Goal: Task Accomplishment & Management: Use online tool/utility

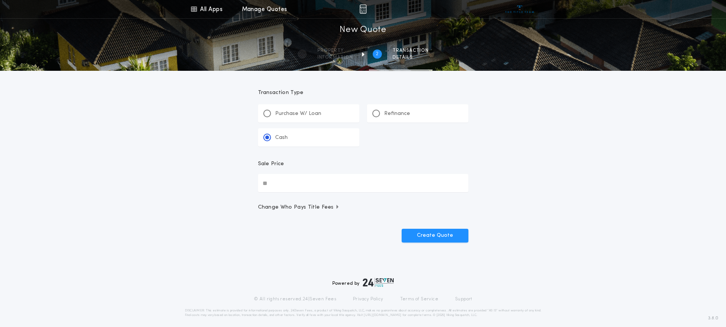
click at [315, 186] on input "Sale Price" at bounding box center [363, 183] width 210 height 18
type input "********"
click at [435, 239] on button "Create Quote" at bounding box center [434, 236] width 67 height 14
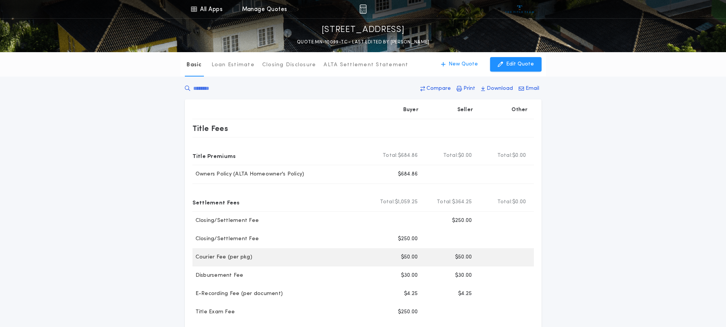
click at [298, 261] on div "Courier Fee (per pkg)" at bounding box center [280, 258] width 177 height 8
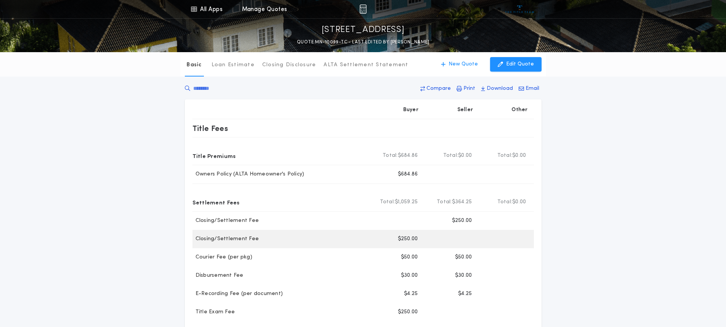
click at [300, 244] on div "Closing/Settlement Fee Buyer $250.00" at bounding box center [362, 239] width 341 height 18
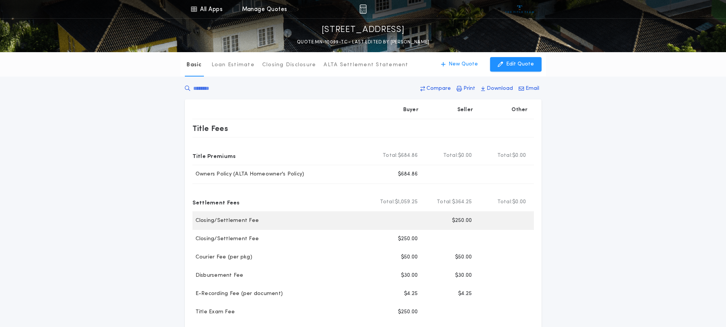
click at [315, 222] on div "Closing/Settlement Fee" at bounding box center [280, 221] width 177 height 8
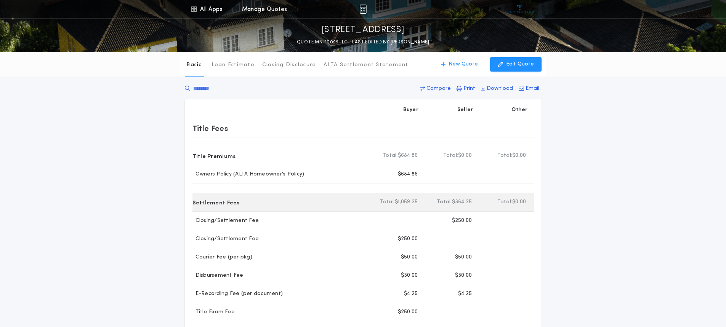
click at [314, 201] on div "Settlement Fees" at bounding box center [280, 202] width 177 height 12
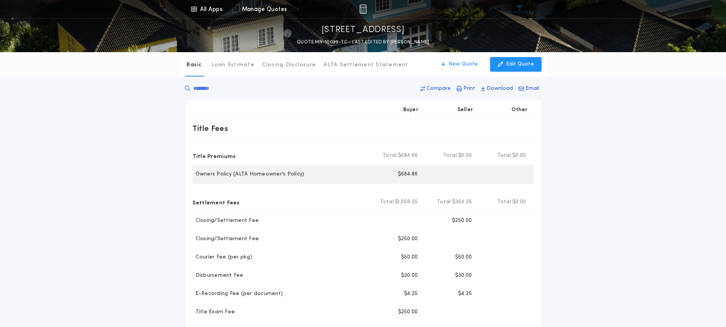
click at [321, 178] on div "Owners Policy (ALTA Homeowner's Policy)" at bounding box center [280, 175] width 177 height 8
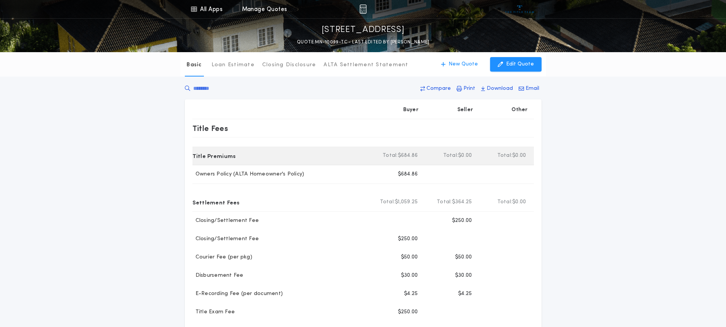
click at [315, 158] on div "Title Premiums" at bounding box center [280, 156] width 177 height 12
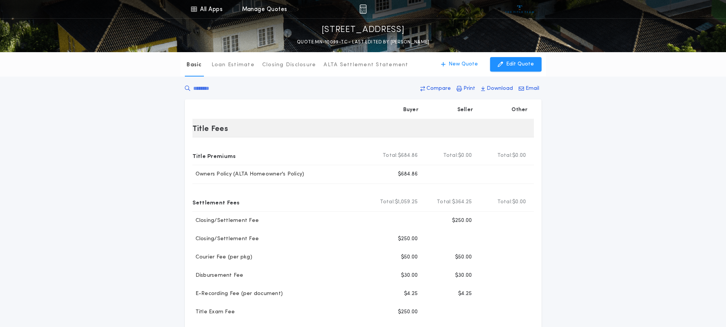
click at [313, 127] on div "Title Fees" at bounding box center [280, 128] width 177 height 12
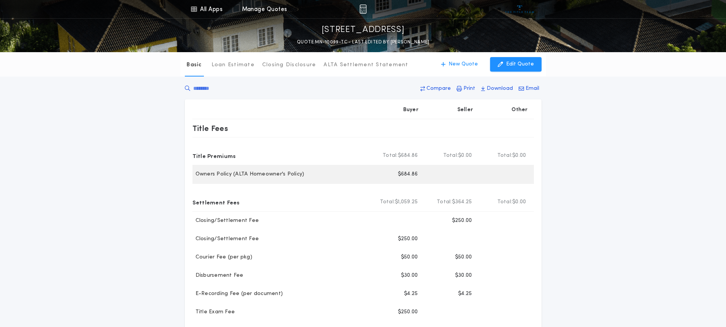
click at [322, 176] on div "Owners Policy (ALTA Homeowner's Policy)" at bounding box center [280, 175] width 177 height 8
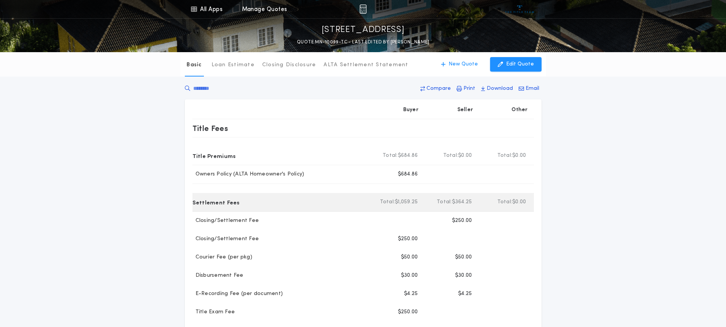
click at [311, 204] on div "Settlement Fees" at bounding box center [280, 202] width 177 height 12
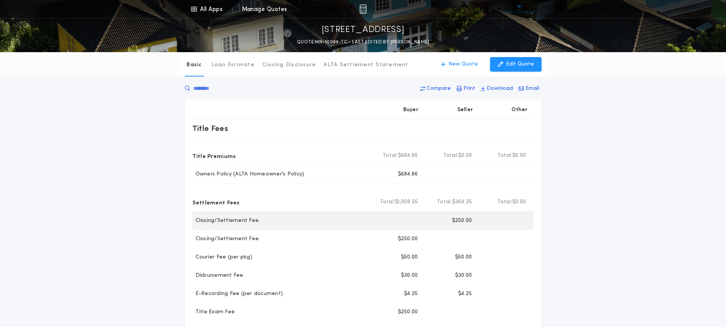
click at [312, 219] on div "Closing/Settlement Fee" at bounding box center [280, 221] width 177 height 8
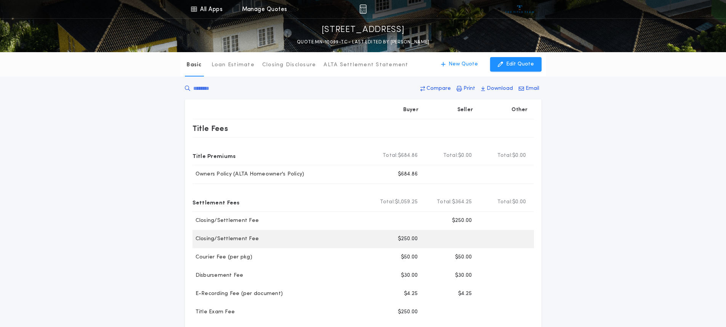
click at [305, 238] on div "Closing/Settlement Fee" at bounding box center [280, 239] width 177 height 8
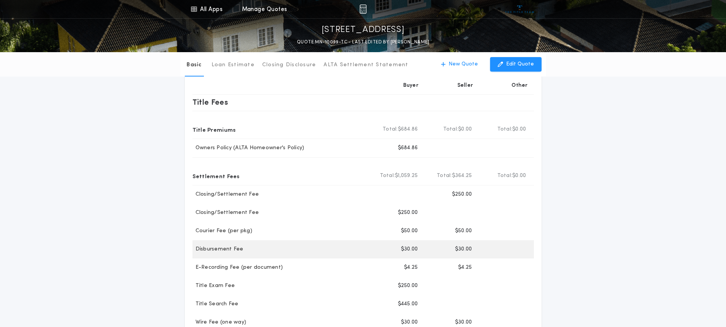
scroll to position [38, 0]
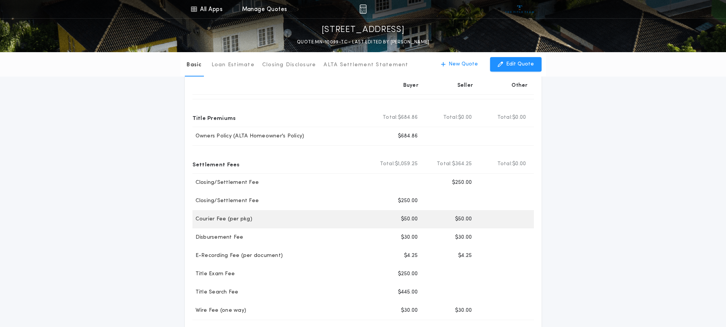
click at [300, 218] on div "Courier Fee (per pkg)" at bounding box center [280, 220] width 177 height 8
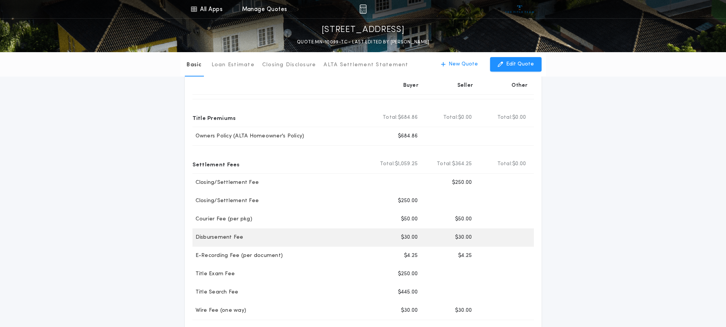
click at [298, 237] on div "Disbursement Fee" at bounding box center [280, 238] width 177 height 8
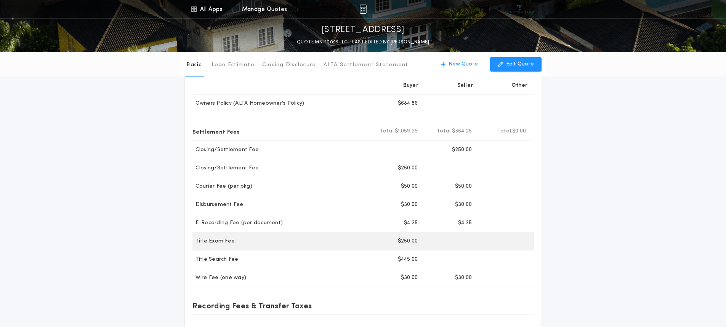
scroll to position [114, 0]
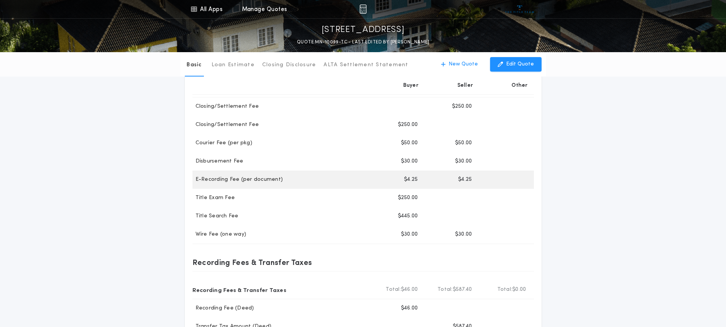
click at [289, 174] on div "E-Recording Fee (per document) Buyer $4.25 Seller $4.25" at bounding box center [362, 180] width 341 height 18
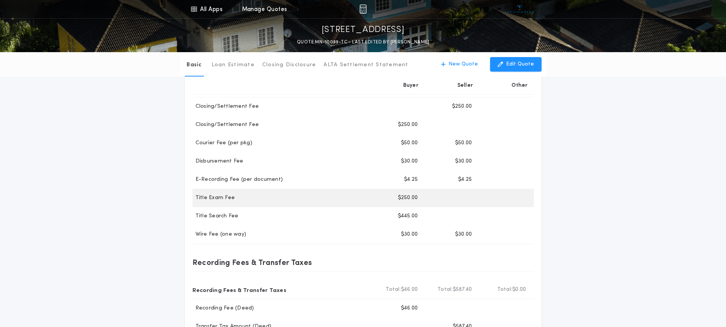
click at [264, 193] on div "Title Exam Fee Buyer $250.00" at bounding box center [362, 198] width 341 height 18
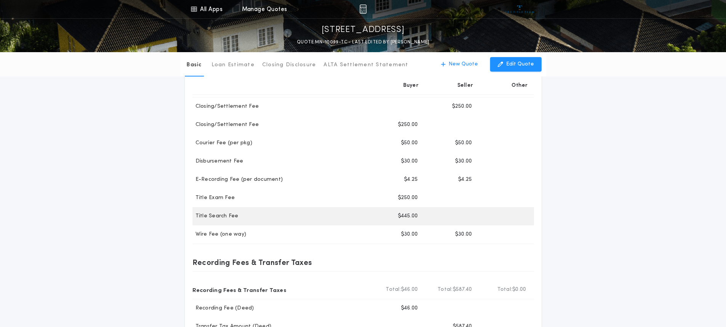
click at [267, 220] on div "Title Search Fee Buyer $445.00" at bounding box center [362, 216] width 341 height 18
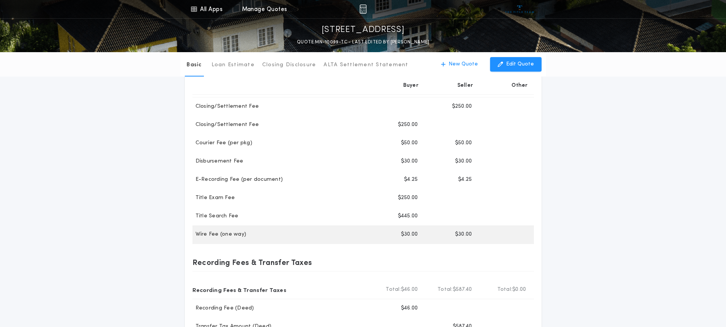
click at [274, 235] on div "Wire Fee (one way)" at bounding box center [280, 235] width 177 height 8
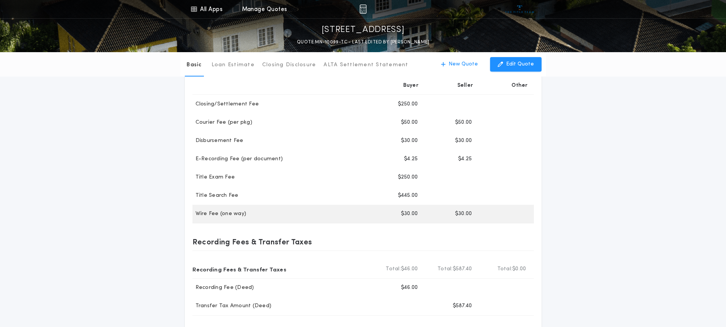
scroll to position [152, 0]
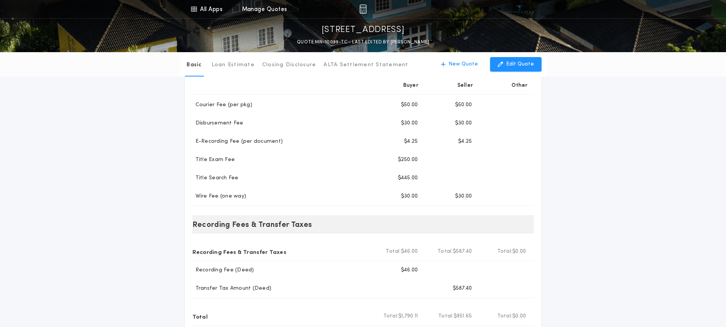
click at [318, 222] on div "Recording Fees & Transfer Taxes" at bounding box center [280, 224] width 177 height 12
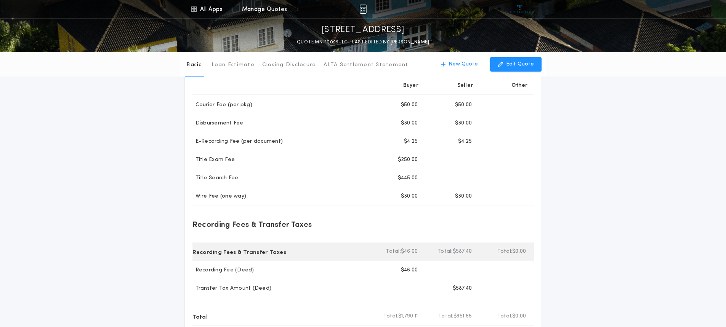
click at [317, 250] on div "Recording Fees & Transfer Taxes" at bounding box center [280, 252] width 177 height 12
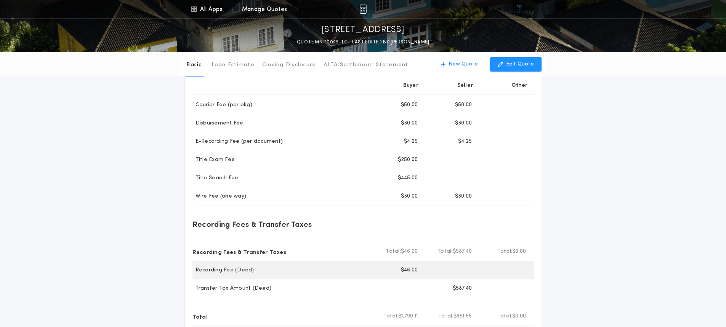
click at [322, 275] on div "Recording Fee (Deed) Buyer $46.00" at bounding box center [362, 270] width 341 height 18
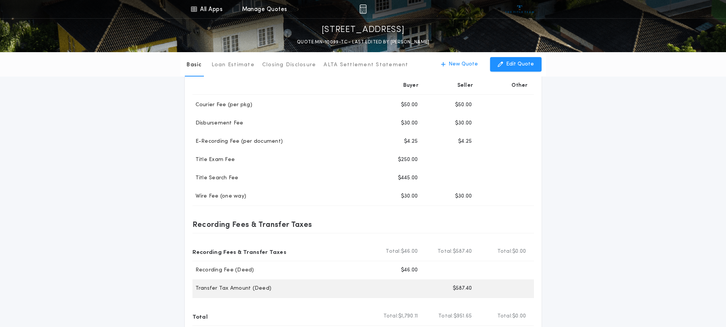
click at [324, 289] on div "Transfer Tax Amount (Deed)" at bounding box center [280, 289] width 177 height 8
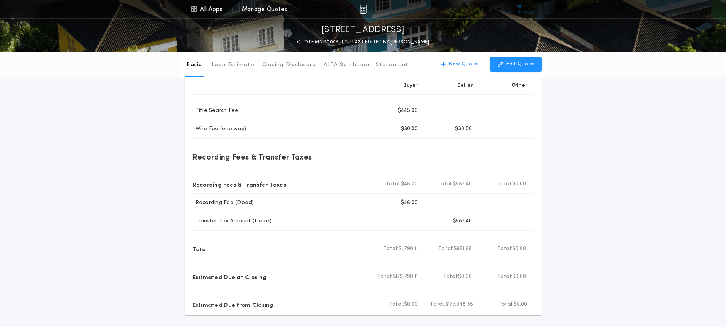
scroll to position [229, 0]
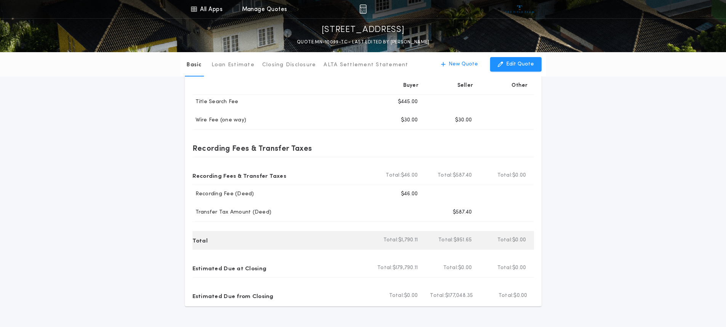
click at [317, 244] on div "Total" at bounding box center [280, 240] width 177 height 12
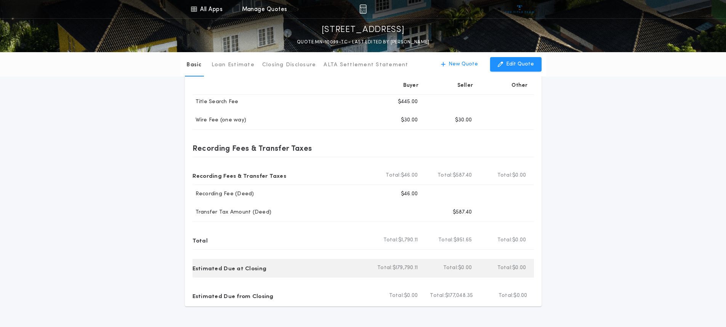
click at [317, 265] on div "Estimated Due at Closing" at bounding box center [280, 268] width 177 height 12
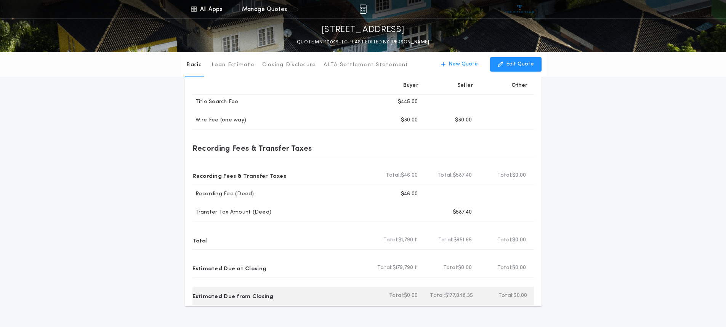
click at [315, 291] on div "Estimated Due from Closing" at bounding box center [280, 296] width 177 height 12
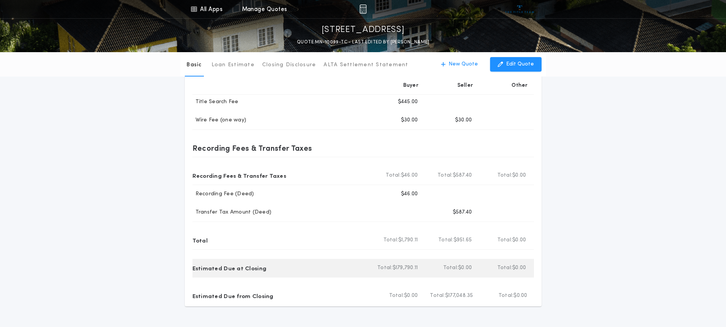
click at [314, 269] on div "Estimated Due at Closing" at bounding box center [280, 268] width 177 height 12
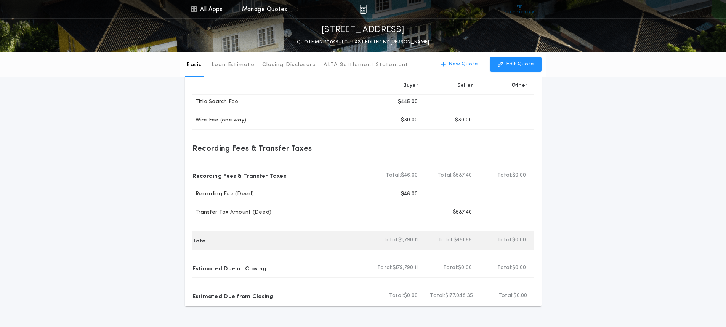
click at [325, 240] on div "Total" at bounding box center [280, 240] width 177 height 12
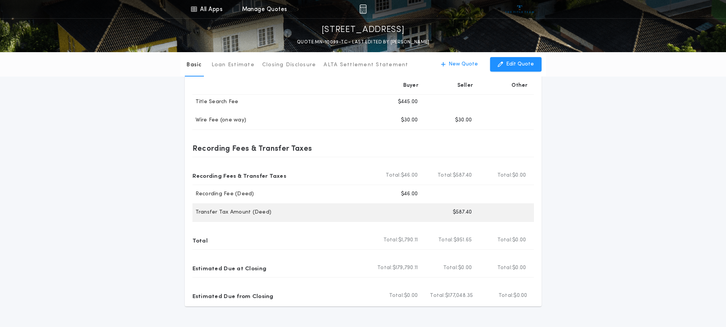
click at [326, 209] on div "Transfer Tax Amount (Deed)" at bounding box center [280, 213] width 177 height 8
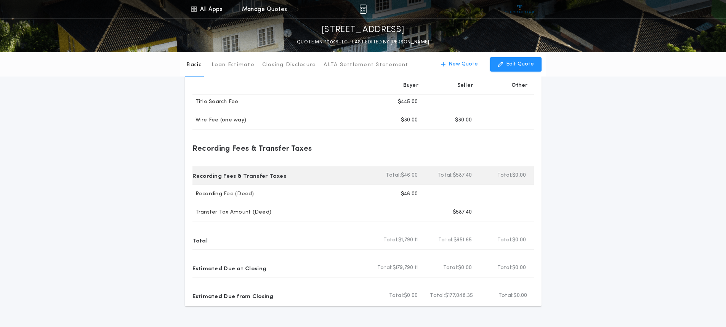
click at [321, 182] on div "Recording Fees & Transfer Taxes Total Buyer Total: $46.00 Total Seller Total: $…" at bounding box center [362, 175] width 341 height 19
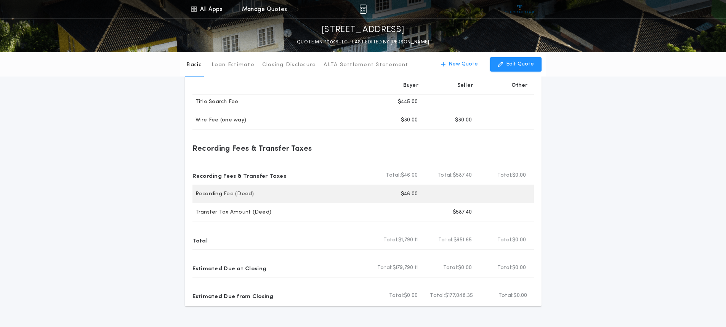
click at [322, 200] on div "Recording Fee (Deed) Buyer $46.00" at bounding box center [362, 194] width 341 height 18
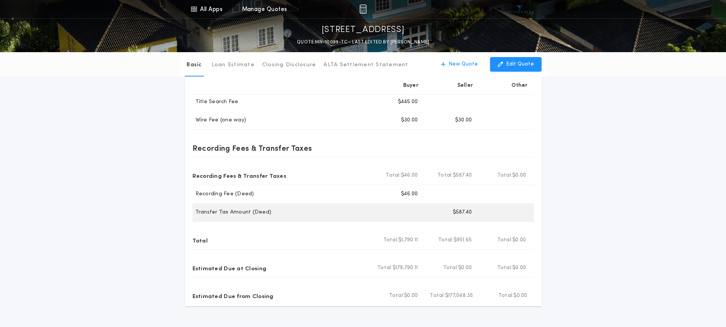
click at [323, 213] on div "Transfer Tax Amount (Deed)" at bounding box center [280, 213] width 177 height 8
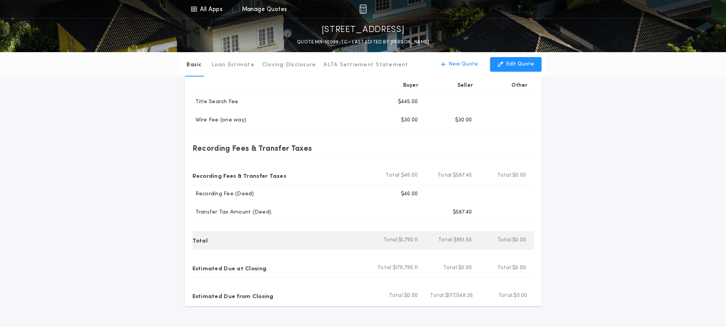
click at [321, 243] on div "Total" at bounding box center [280, 240] width 177 height 12
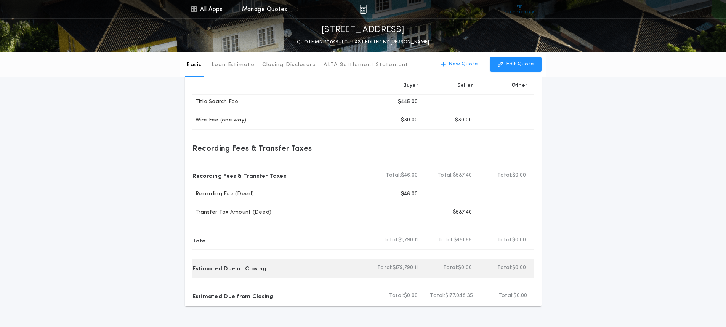
click at [315, 270] on div "Estimated Due at Closing" at bounding box center [280, 268] width 177 height 12
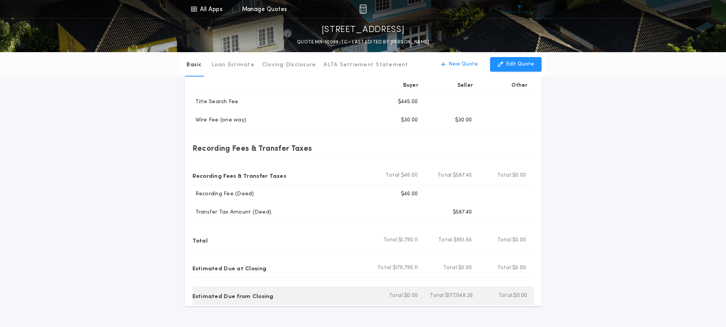
click at [315, 295] on div "Estimated Due from Closing" at bounding box center [280, 296] width 177 height 12
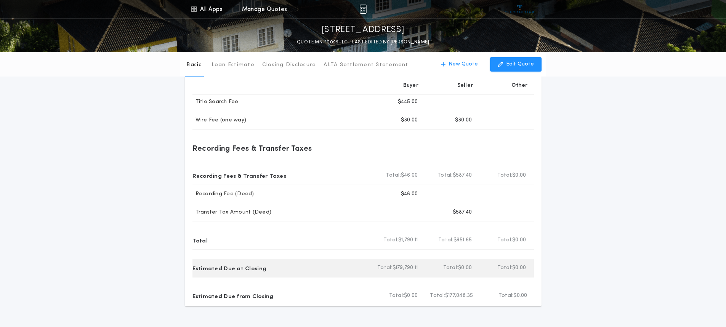
click at [309, 274] on div "Estimated Due at Closing Total Buyer Total: $179,790.11 Total Seller Total: $0.…" at bounding box center [362, 268] width 341 height 18
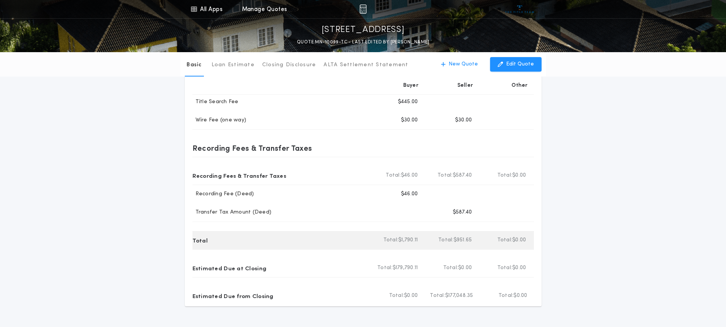
click at [300, 243] on div "Total" at bounding box center [280, 240] width 177 height 12
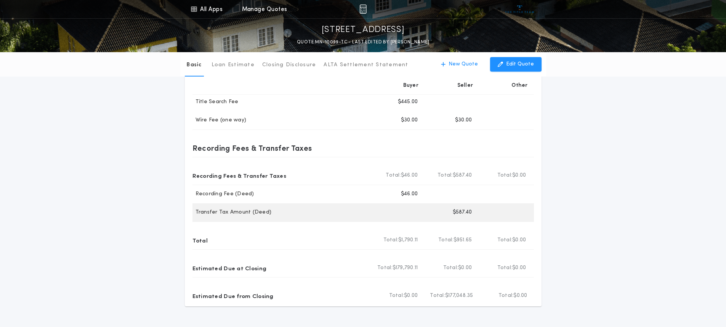
click at [299, 218] on div "Transfer Tax Amount (Deed) Buyer Seller $587.40" at bounding box center [362, 212] width 341 height 18
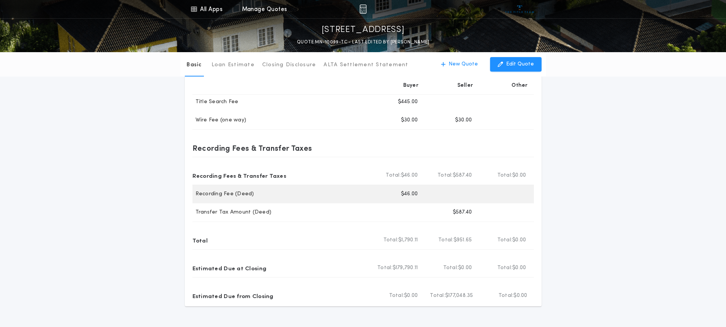
click at [297, 201] on div "Recording Fee (Deed) Buyer $46.00" at bounding box center [362, 194] width 341 height 18
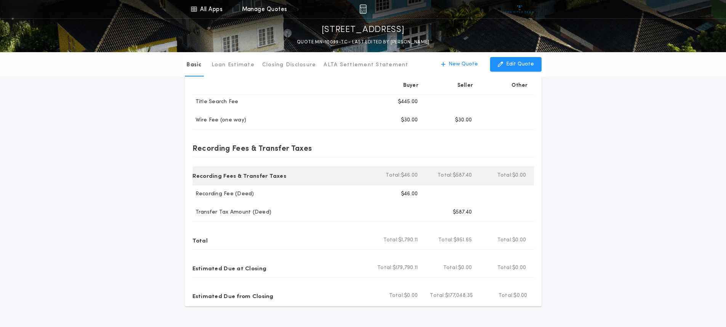
click at [304, 176] on div "Recording Fees & Transfer Taxes" at bounding box center [280, 175] width 177 height 12
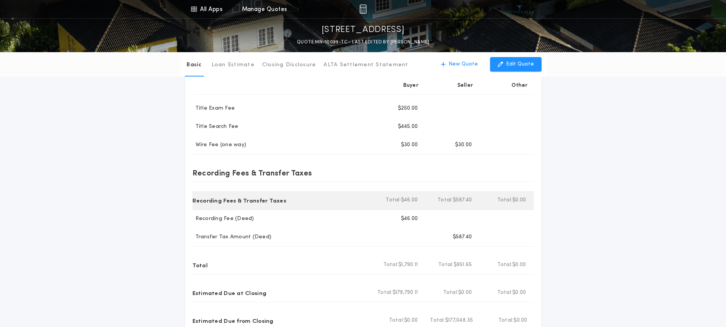
scroll to position [190, 0]
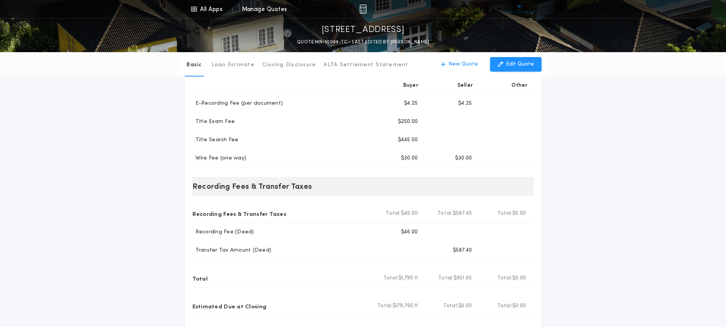
click at [330, 188] on div "Recording Fees & Transfer Taxes" at bounding box center [280, 186] width 177 height 12
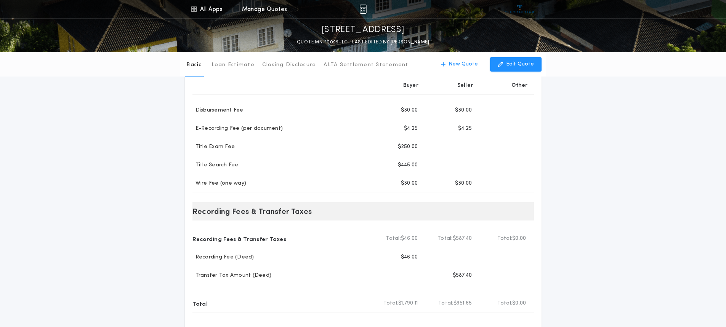
scroll to position [152, 0]
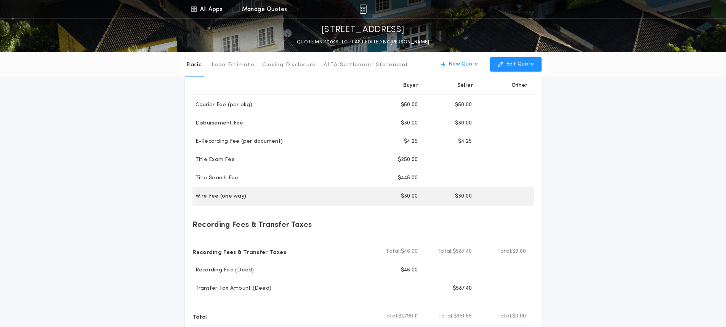
click at [349, 195] on div "Wire Fee (one way)" at bounding box center [280, 197] width 177 height 8
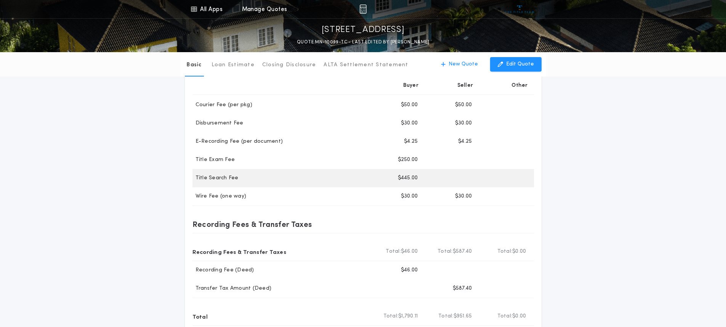
click at [341, 175] on div "Title Search Fee" at bounding box center [280, 178] width 177 height 8
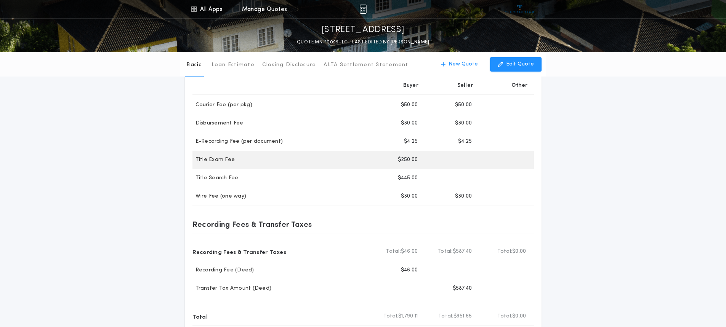
click at [346, 160] on div "Title Exam Fee" at bounding box center [280, 160] width 177 height 8
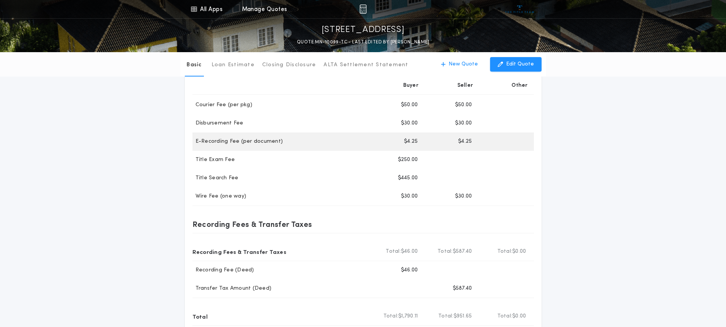
click at [340, 144] on div "E-Recording Fee (per document)" at bounding box center [280, 142] width 177 height 8
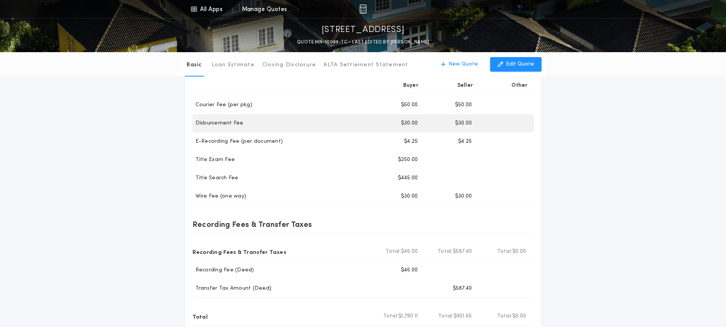
click at [340, 123] on div "Disbursement Fee" at bounding box center [280, 124] width 177 height 8
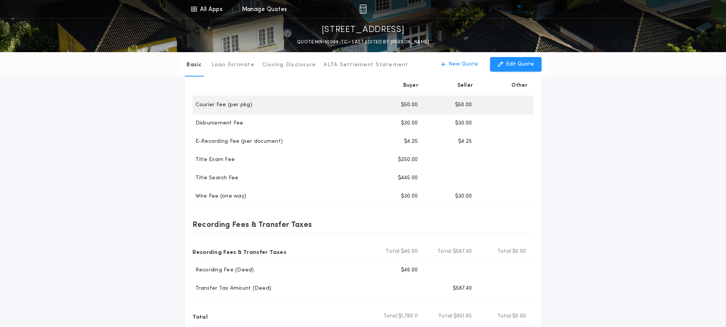
click at [340, 112] on div "Courier Fee (per pkg) Buyer $50.00 Seller $50.00" at bounding box center [362, 105] width 341 height 18
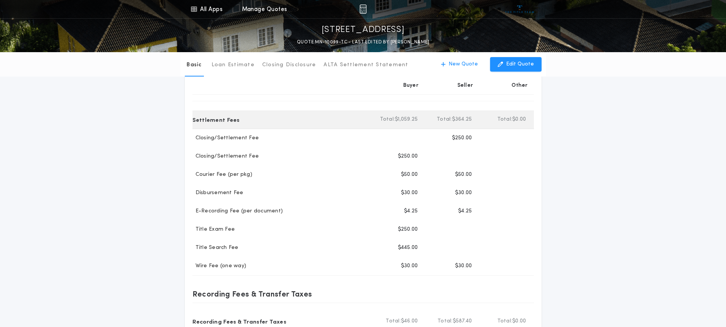
scroll to position [76, 0]
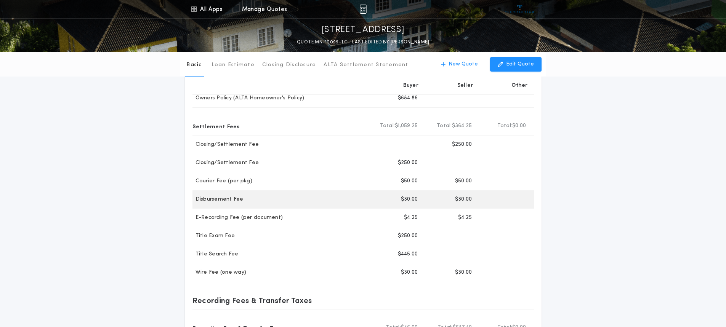
click at [334, 198] on div "Disbursement Fee" at bounding box center [280, 200] width 177 height 8
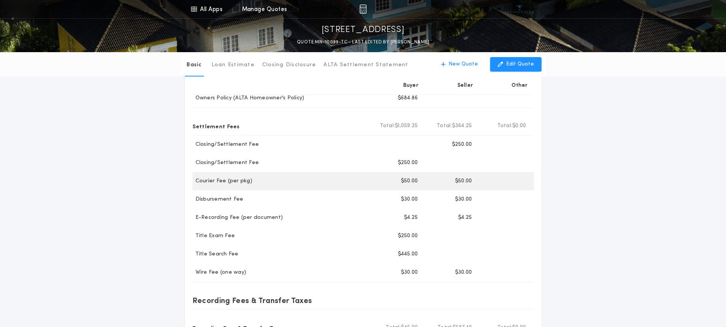
click at [338, 183] on div "Courier Fee (per pkg)" at bounding box center [280, 181] width 177 height 8
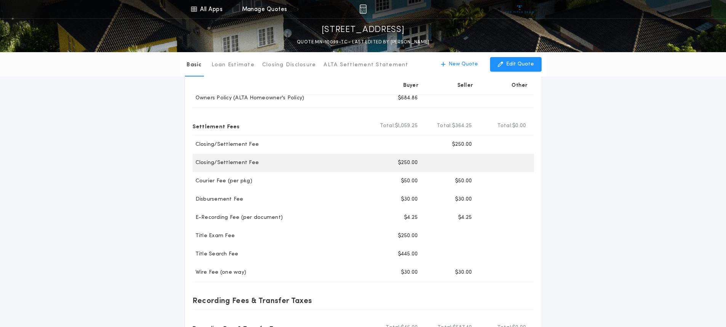
click at [340, 167] on div "Closing/Settlement Fee Buyer $250.00" at bounding box center [362, 163] width 341 height 18
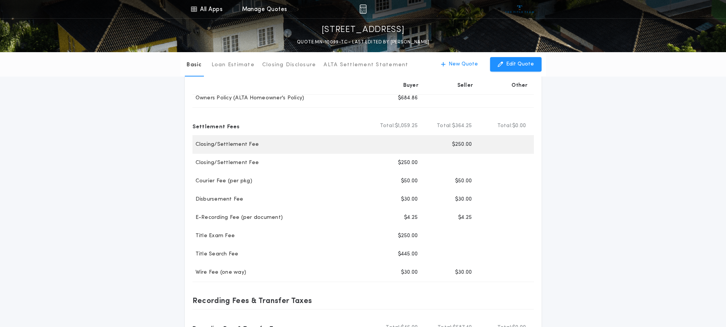
click at [340, 149] on div "Closing/Settlement Fee Buyer Seller $250.00" at bounding box center [362, 145] width 341 height 18
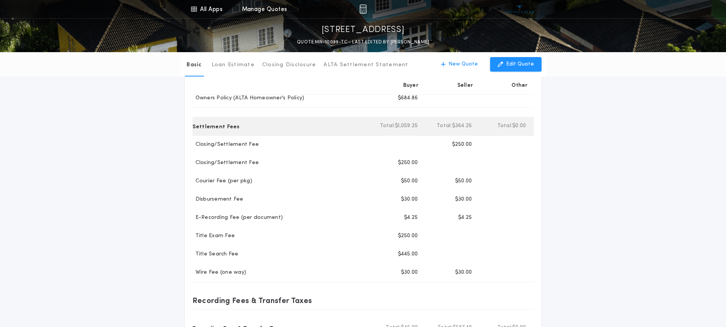
click at [332, 125] on div "Settlement Fees" at bounding box center [280, 126] width 177 height 12
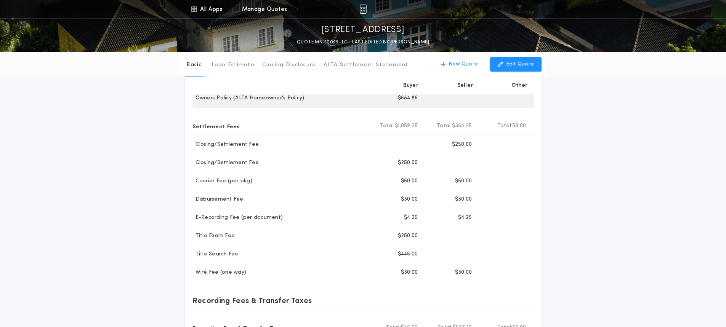
click at [345, 98] on div "Owners Policy (ALTA Homeowner's Policy)" at bounding box center [280, 98] width 177 height 8
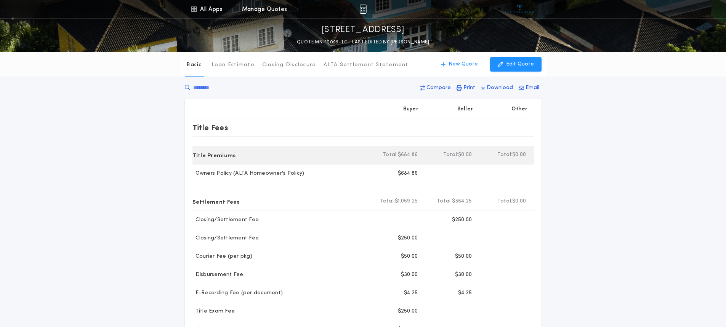
scroll to position [0, 0]
click at [335, 148] on div "Title Premiums Total Buyer Total: $684.86 Total Seller Total: $0.00 Total Other…" at bounding box center [362, 156] width 341 height 19
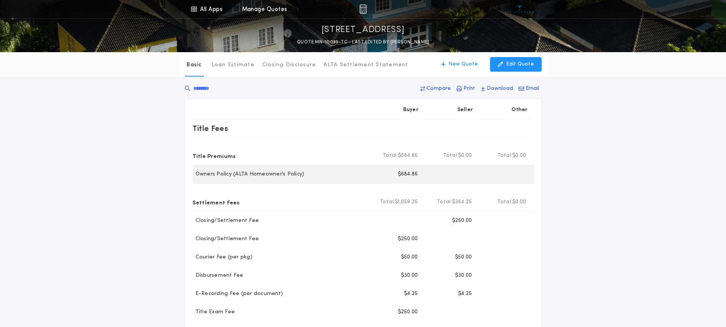
click at [339, 173] on div "Owners Policy (ALTA Homeowner's Policy)" at bounding box center [280, 175] width 177 height 8
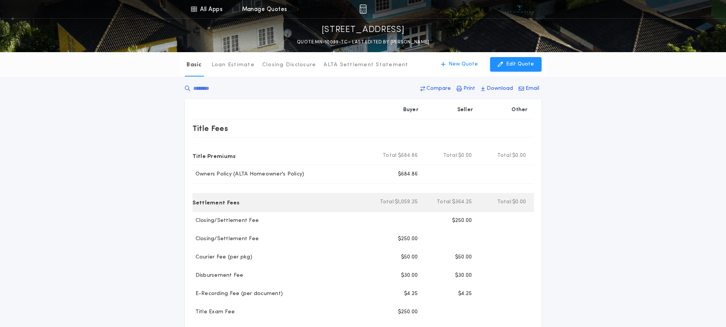
click at [336, 205] on div "Settlement Fees" at bounding box center [280, 202] width 177 height 12
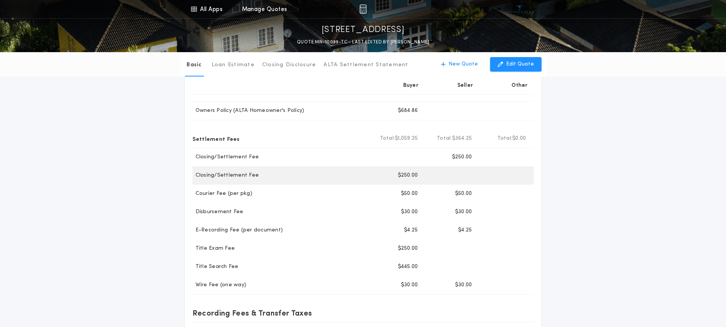
scroll to position [76, 0]
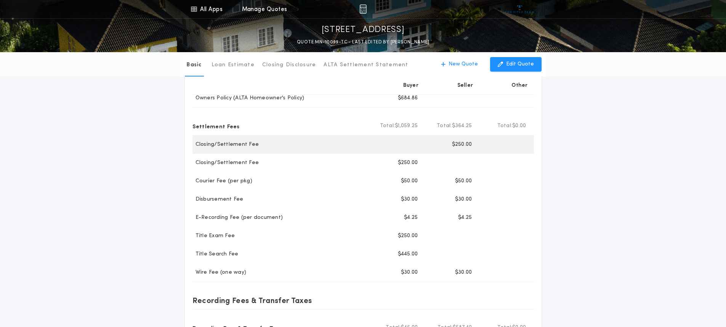
click at [341, 144] on div "Closing/Settlement Fee" at bounding box center [280, 145] width 177 height 8
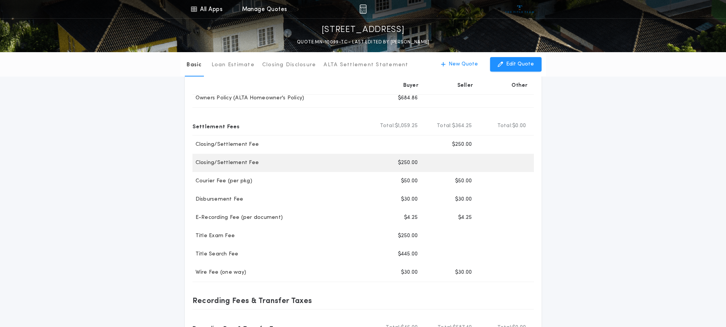
click at [349, 166] on div "Closing/Settlement Fee" at bounding box center [280, 163] width 177 height 8
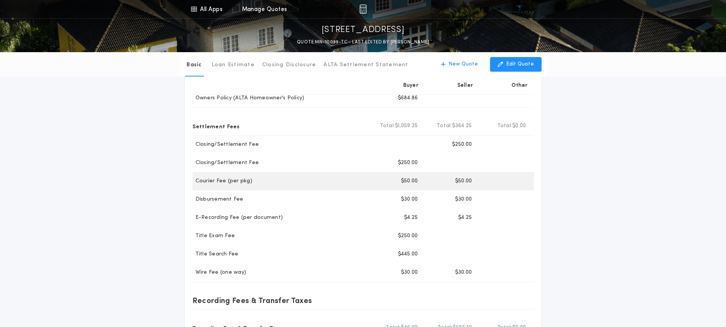
click at [356, 184] on div "Courier Fee (per pkg)" at bounding box center [280, 181] width 177 height 8
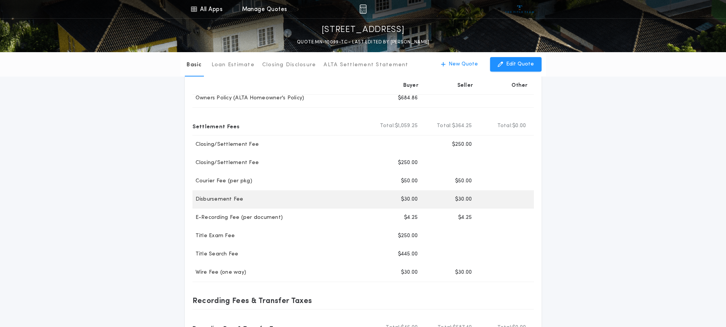
click at [357, 202] on div "Disbursement Fee" at bounding box center [280, 200] width 177 height 8
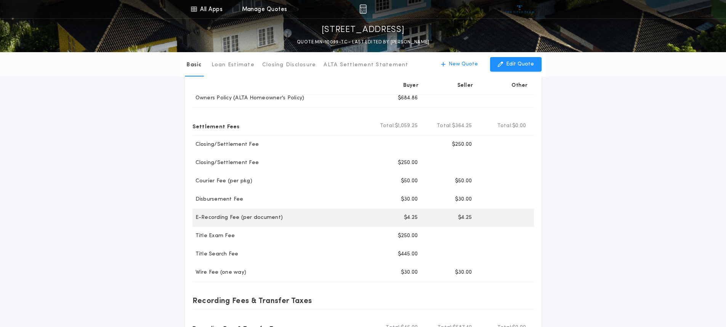
click at [353, 222] on div "E-Recording Fee (per document) Buyer $4.25 Seller $4.25" at bounding box center [362, 218] width 341 height 18
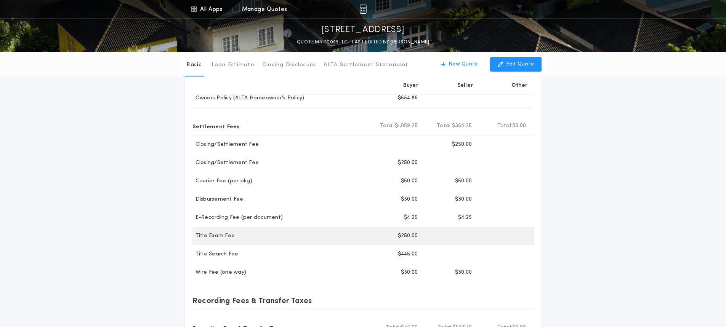
click at [355, 239] on div "Title Exam Fee" at bounding box center [280, 236] width 177 height 8
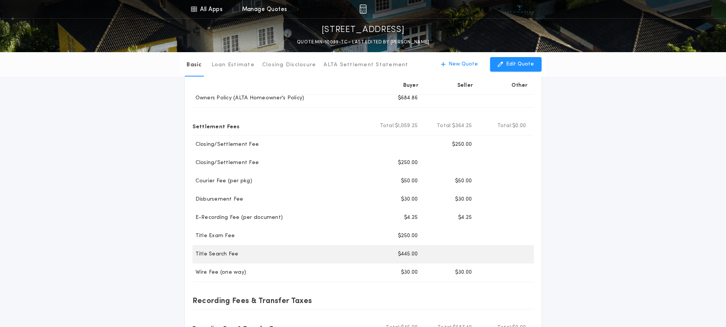
click at [358, 260] on div "Title Search Fee Buyer $445.00" at bounding box center [362, 254] width 341 height 18
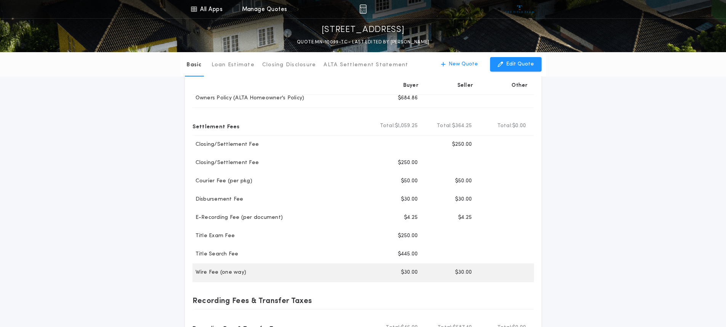
click at [357, 275] on div "Wire Fee (one way)" at bounding box center [280, 273] width 177 height 8
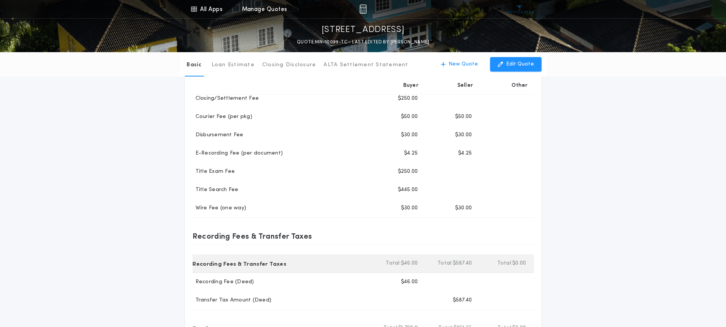
scroll to position [152, 0]
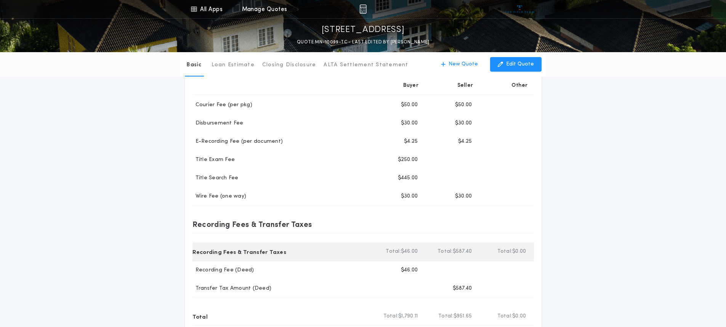
click at [353, 252] on div "Recording Fees & Transfer Taxes" at bounding box center [280, 252] width 177 height 12
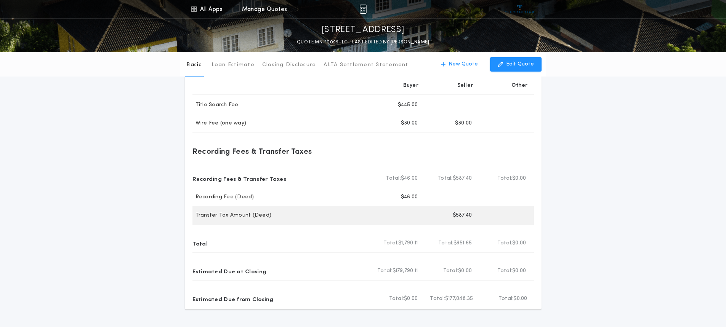
scroll to position [229, 0]
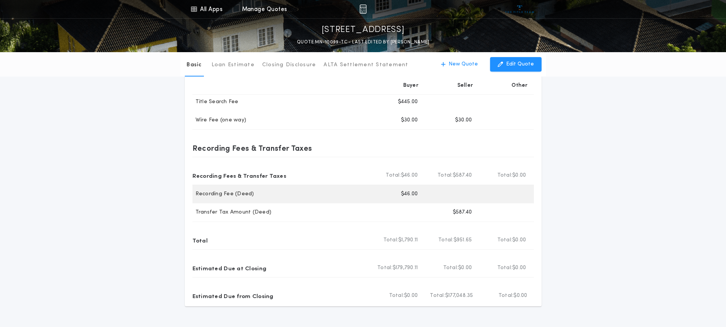
drag, startPoint x: 360, startPoint y: 187, endPoint x: 362, endPoint y: 198, distance: 10.4
click at [360, 187] on div "Recording Fee (Deed) Buyer $46.00" at bounding box center [362, 194] width 341 height 18
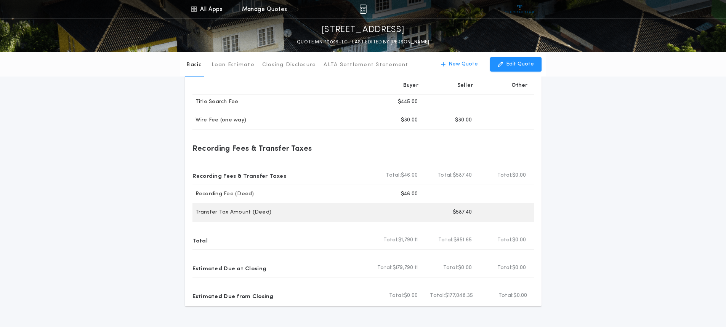
click at [361, 207] on div "Transfer Tax Amount (Deed) Buyer Seller $587.40" at bounding box center [362, 212] width 341 height 18
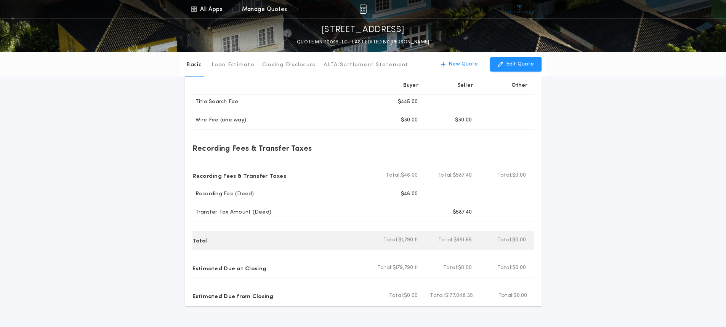
click at [350, 240] on div "Total" at bounding box center [280, 240] width 177 height 12
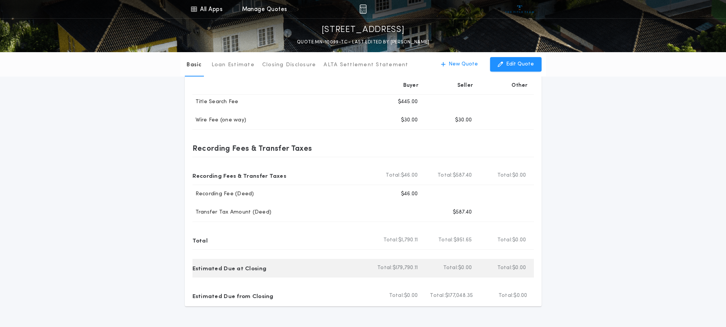
click at [352, 272] on div "Estimated Due at Closing" at bounding box center [280, 268] width 177 height 12
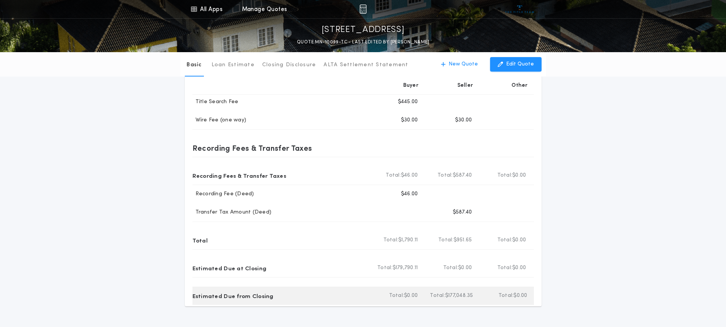
click at [351, 296] on div "Estimated Due from Closing" at bounding box center [280, 296] width 177 height 12
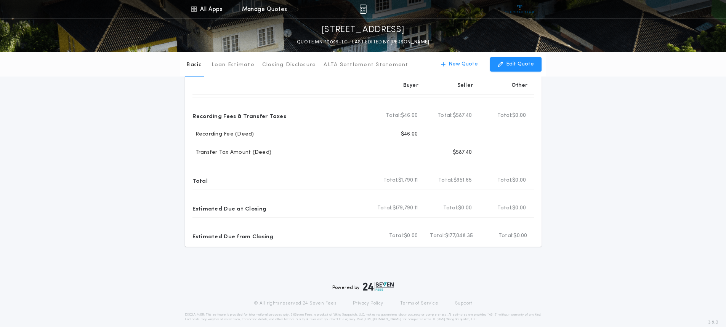
scroll to position [298, 0]
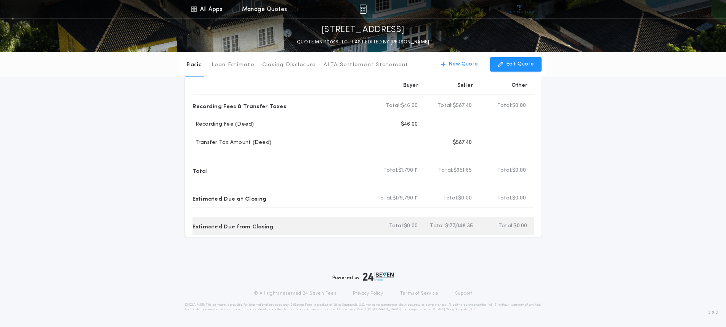
click at [353, 229] on div "Estimated Due from Closing" at bounding box center [280, 226] width 177 height 12
